Goal: Go to known website: Access a specific website the user already knows

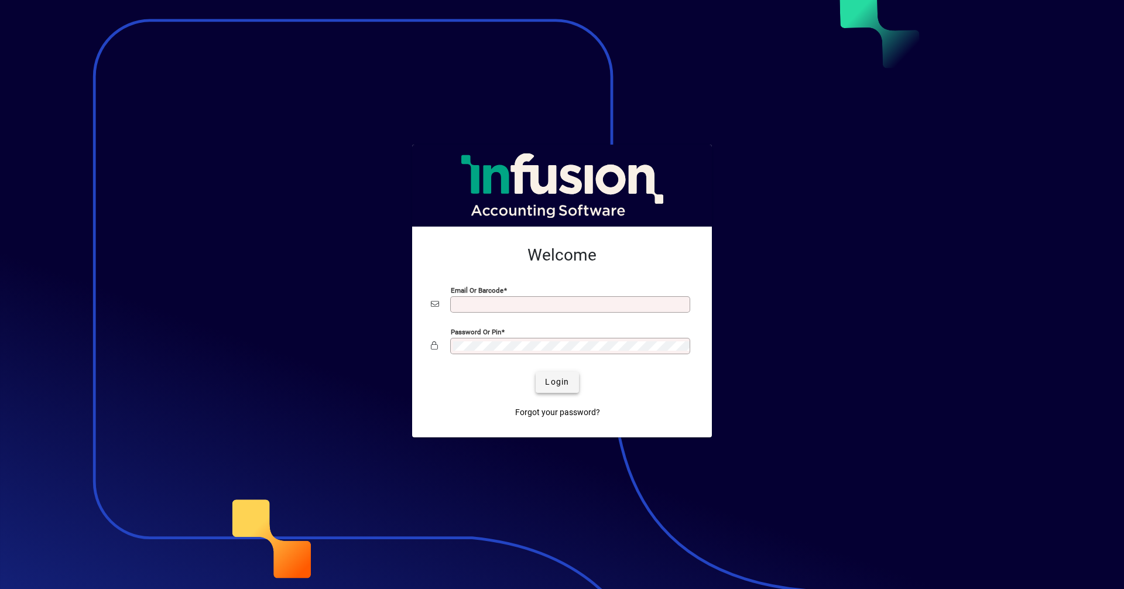
type input "**********"
click at [564, 386] on span "Login" at bounding box center [557, 382] width 24 height 12
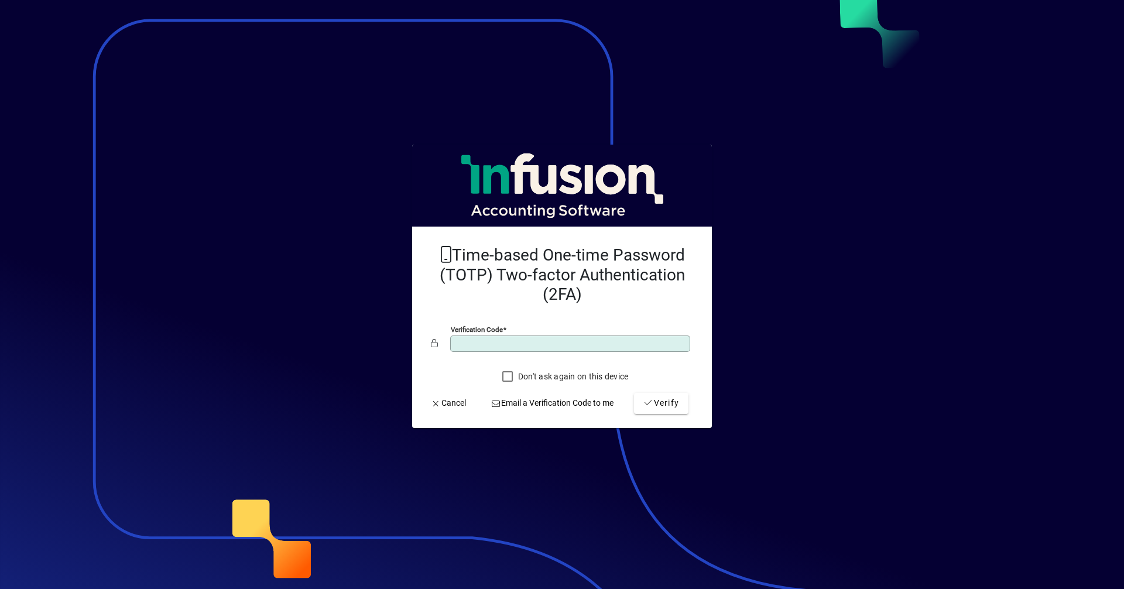
type input "******"
click at [634, 393] on button "Verify" at bounding box center [661, 403] width 54 height 21
